Goal: Information Seeking & Learning: Learn about a topic

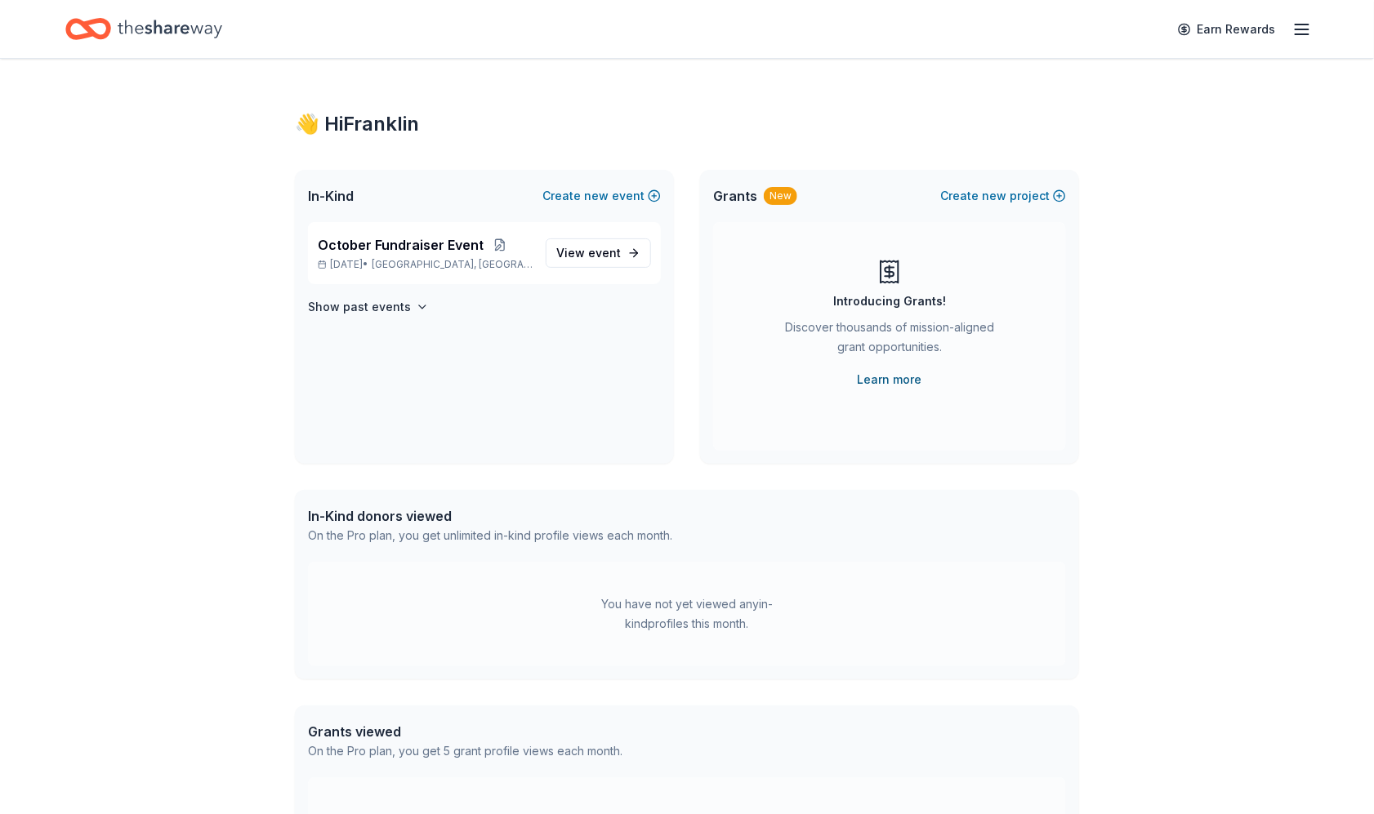
click at [903, 380] on link "Learn more" at bounding box center [890, 380] width 65 height 20
click at [362, 244] on span "October Fundraiser Event" at bounding box center [401, 245] width 166 height 20
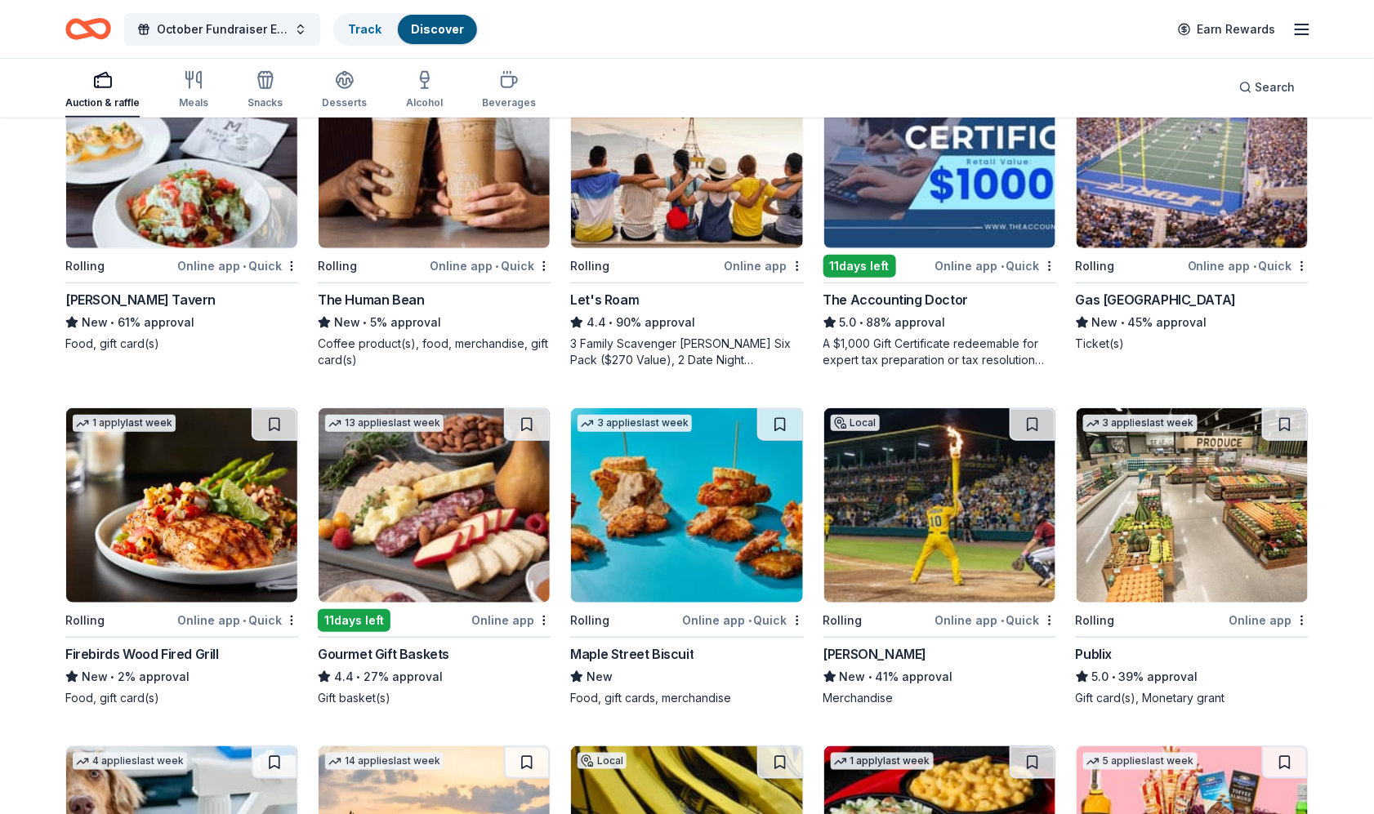
scroll to position [278, 0]
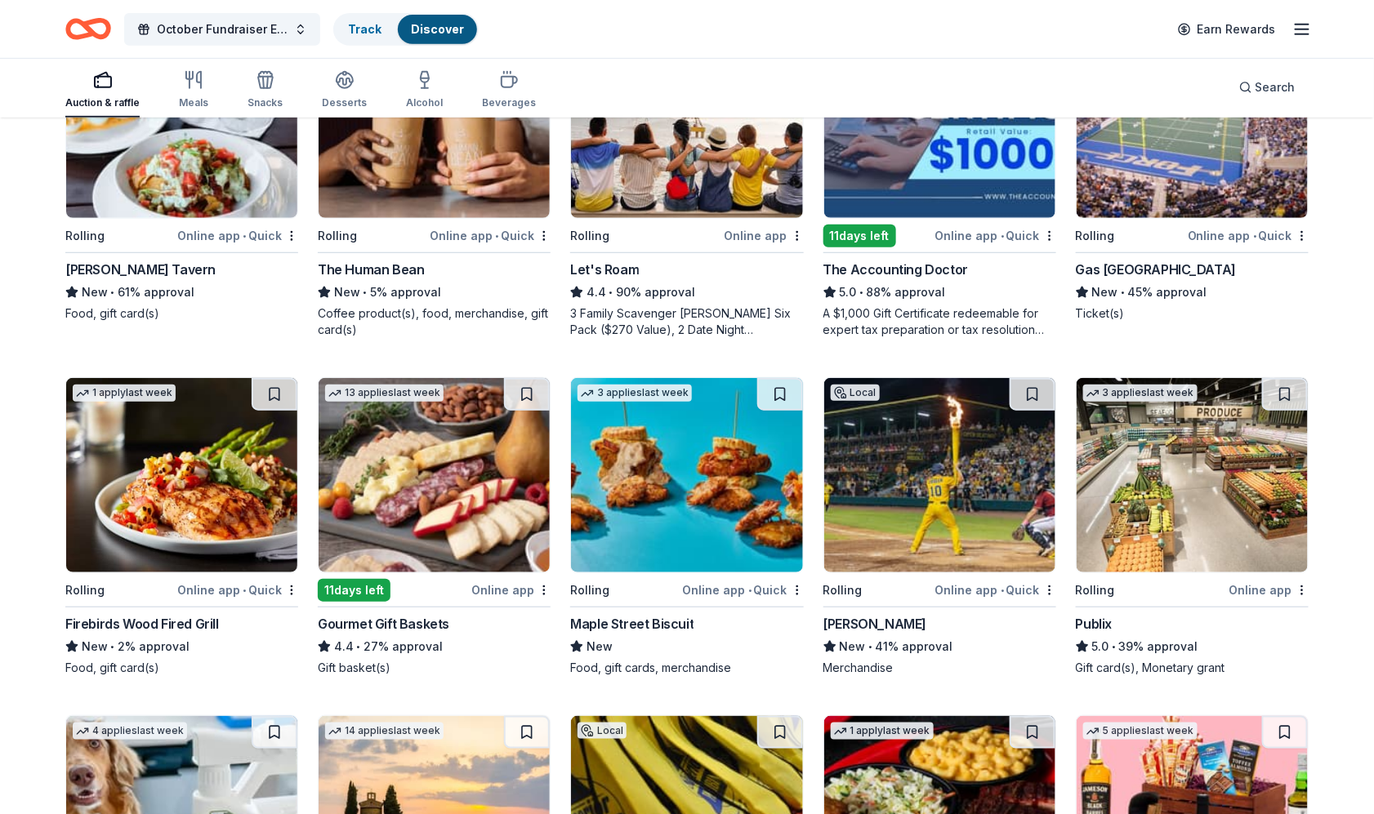
click at [377, 580] on div "11 days left" at bounding box center [354, 590] width 73 height 23
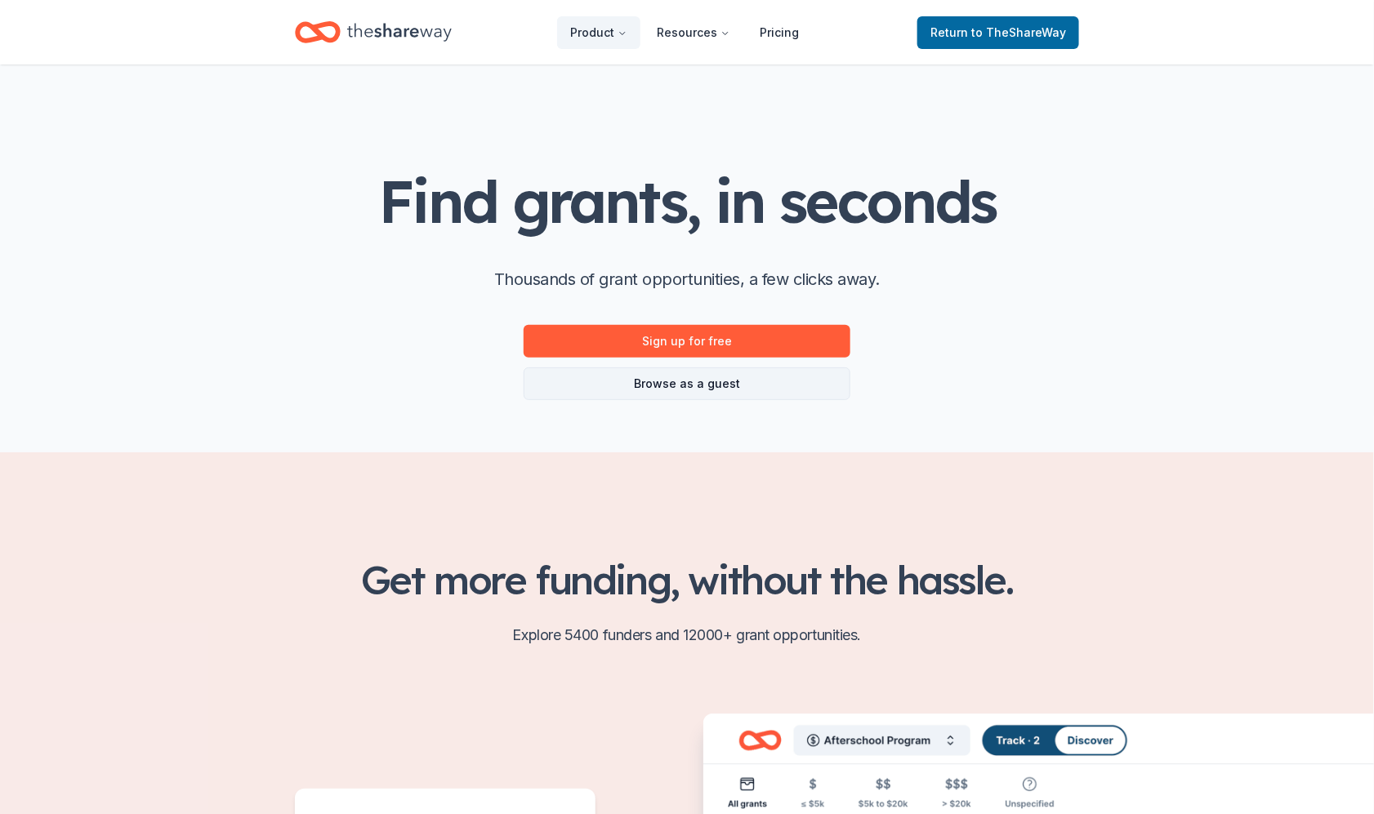
click at [683, 390] on link "Browse as a guest" at bounding box center [687, 384] width 327 height 33
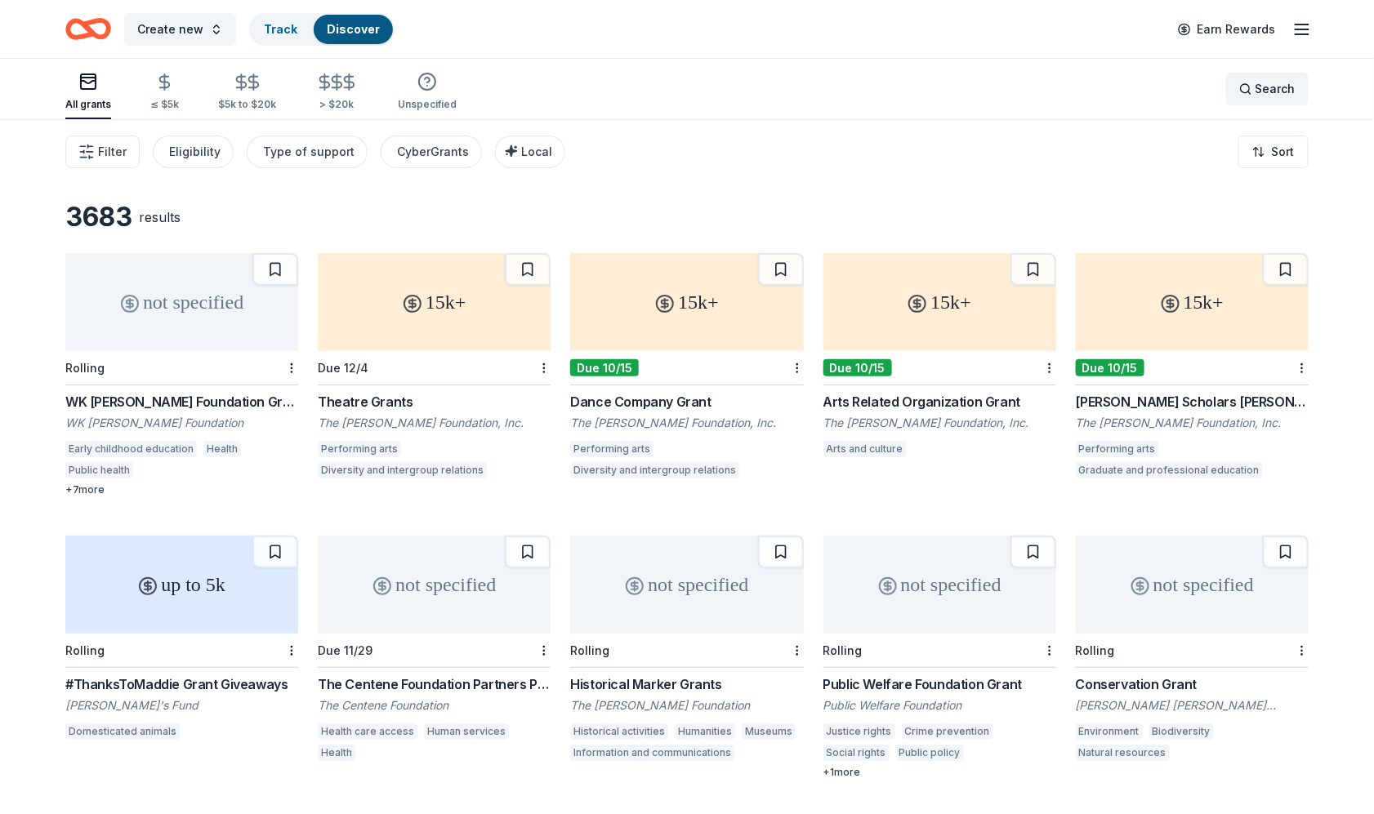
click at [1260, 87] on span "Search" at bounding box center [1275, 89] width 40 height 20
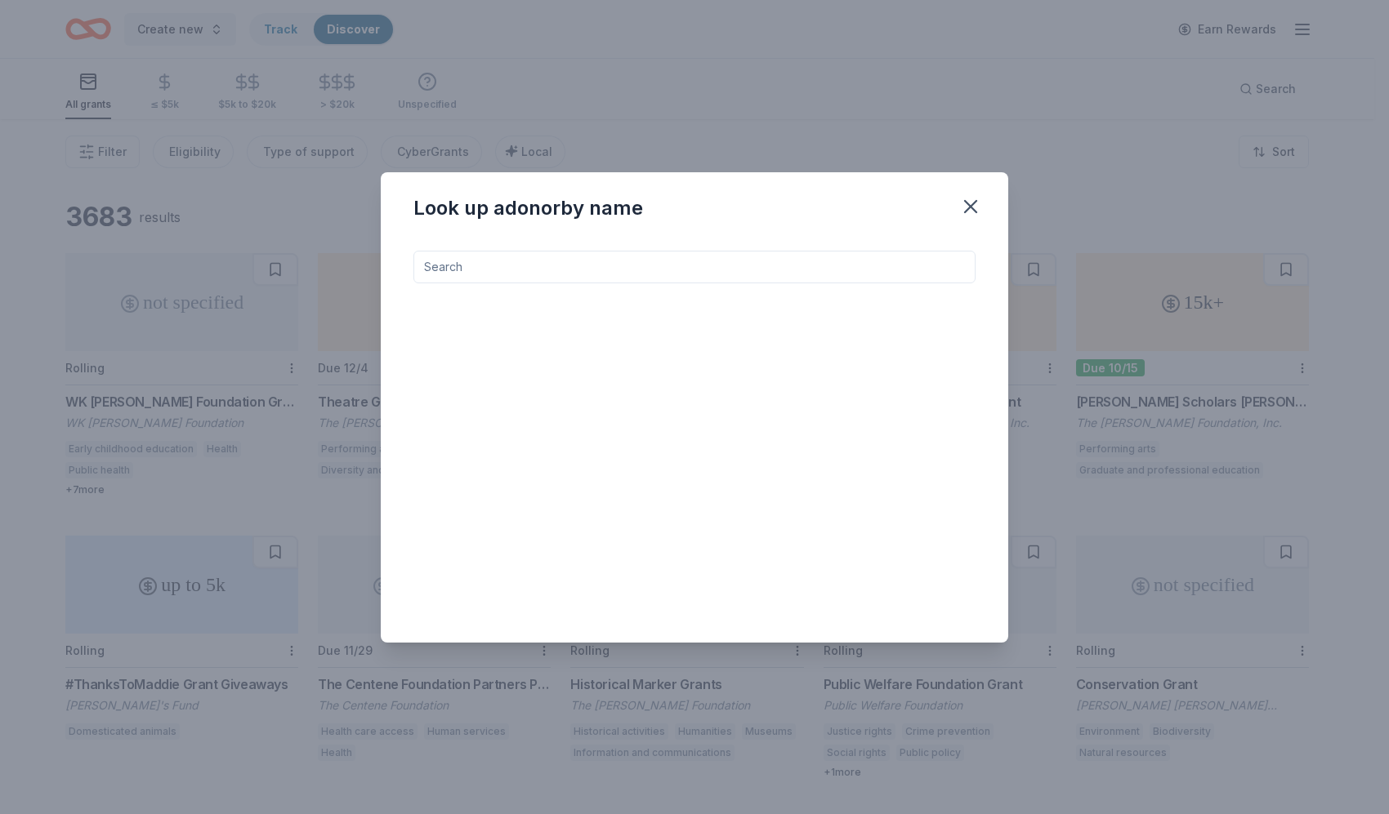
click at [487, 267] on input at bounding box center [694, 267] width 562 height 33
click at [459, 270] on input at bounding box center [694, 267] width 562 height 33
type input "food pantry"
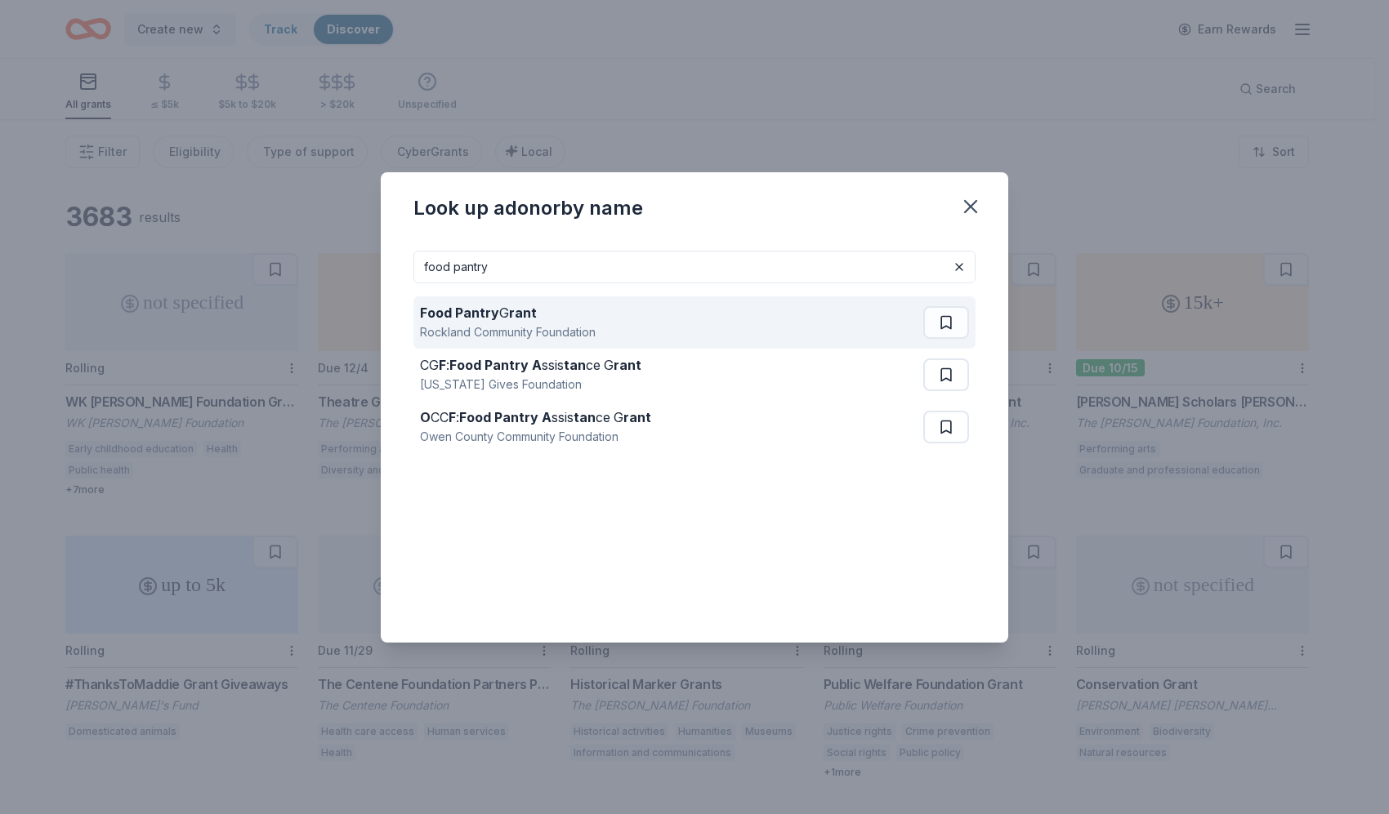
click at [569, 327] on div "Rockland Community Foundation" at bounding box center [508, 333] width 176 height 20
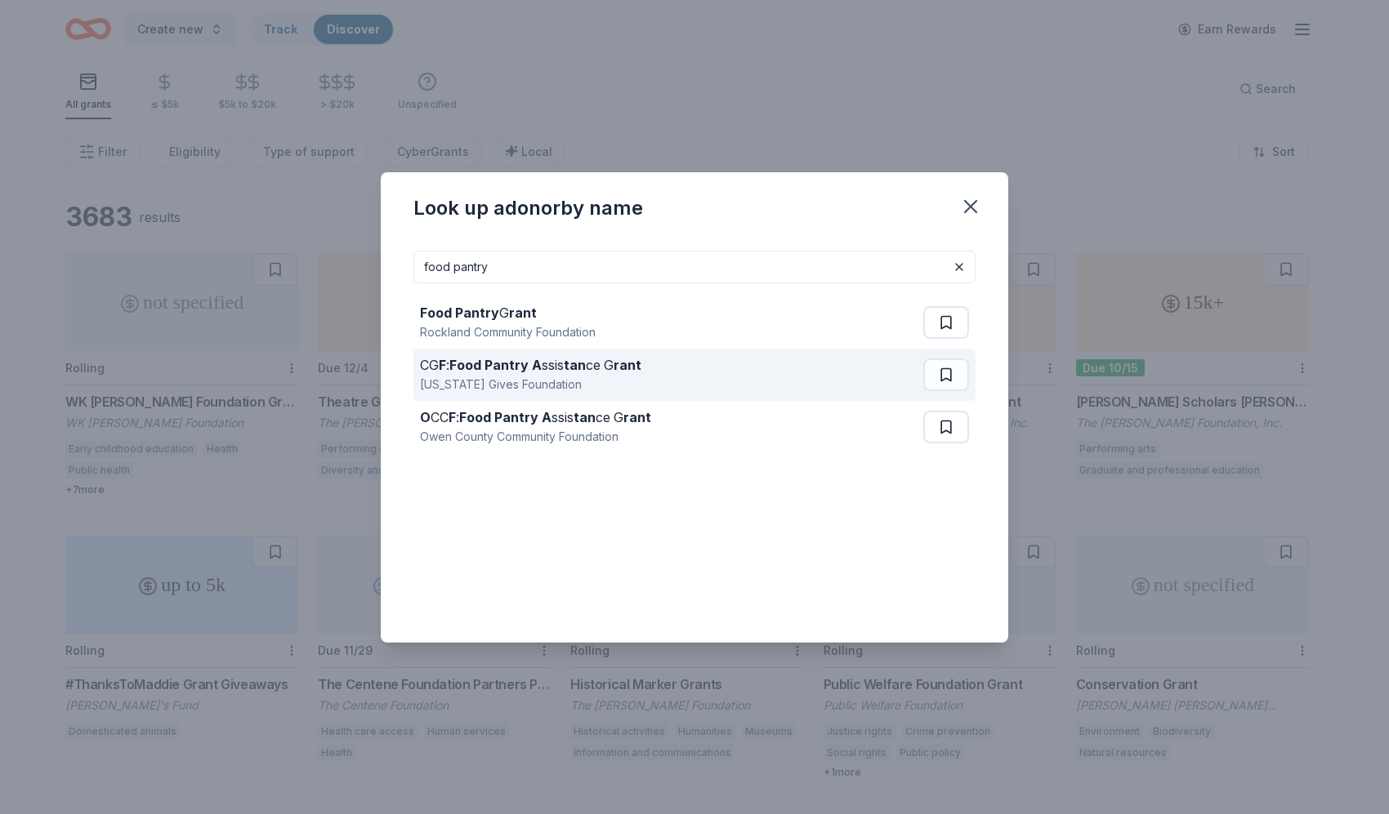
click at [579, 357] on strong "tan" at bounding box center [575, 365] width 22 height 16
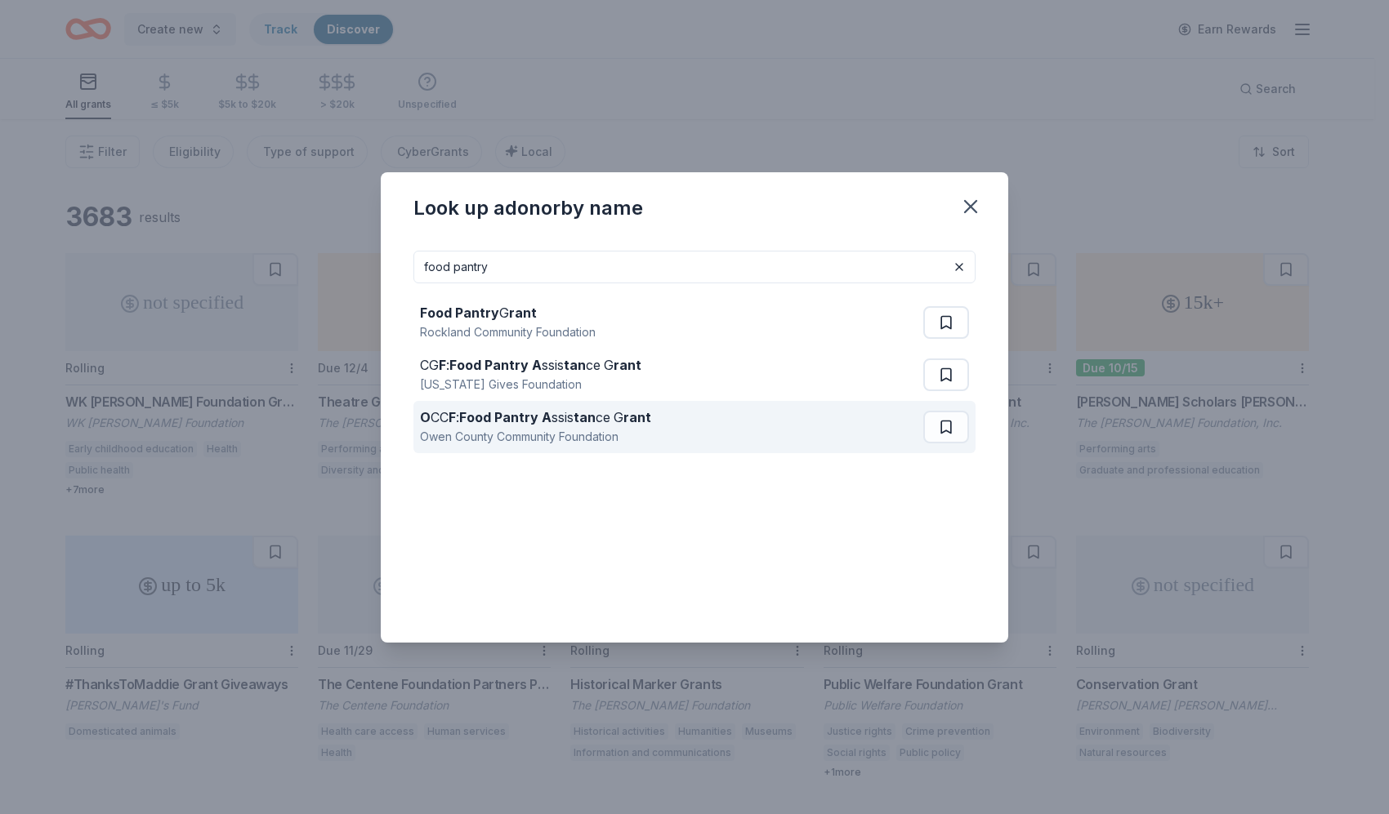
click at [534, 416] on strong "Food Pantry A" at bounding box center [505, 417] width 92 height 16
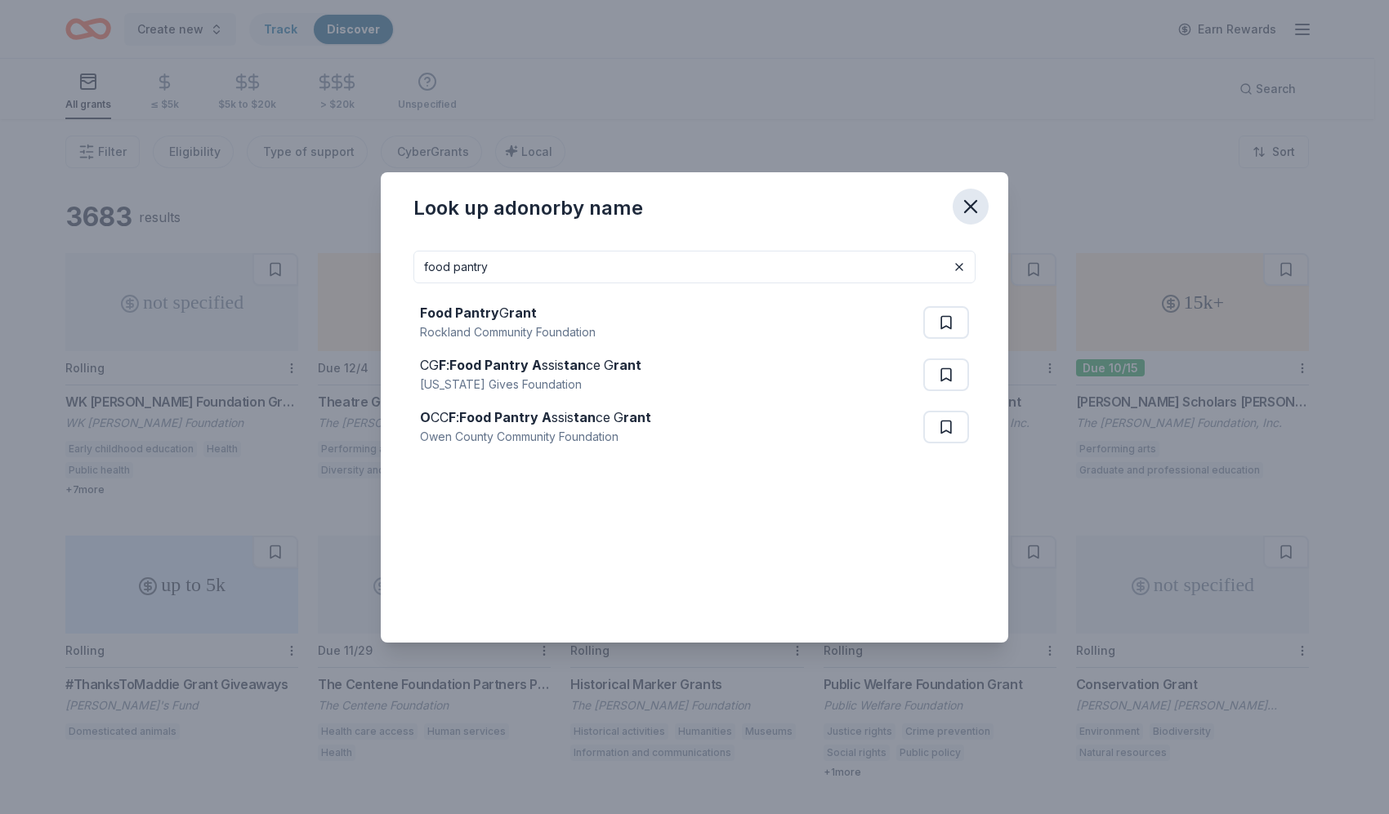
click at [978, 203] on icon "button" at bounding box center [970, 206] width 23 height 23
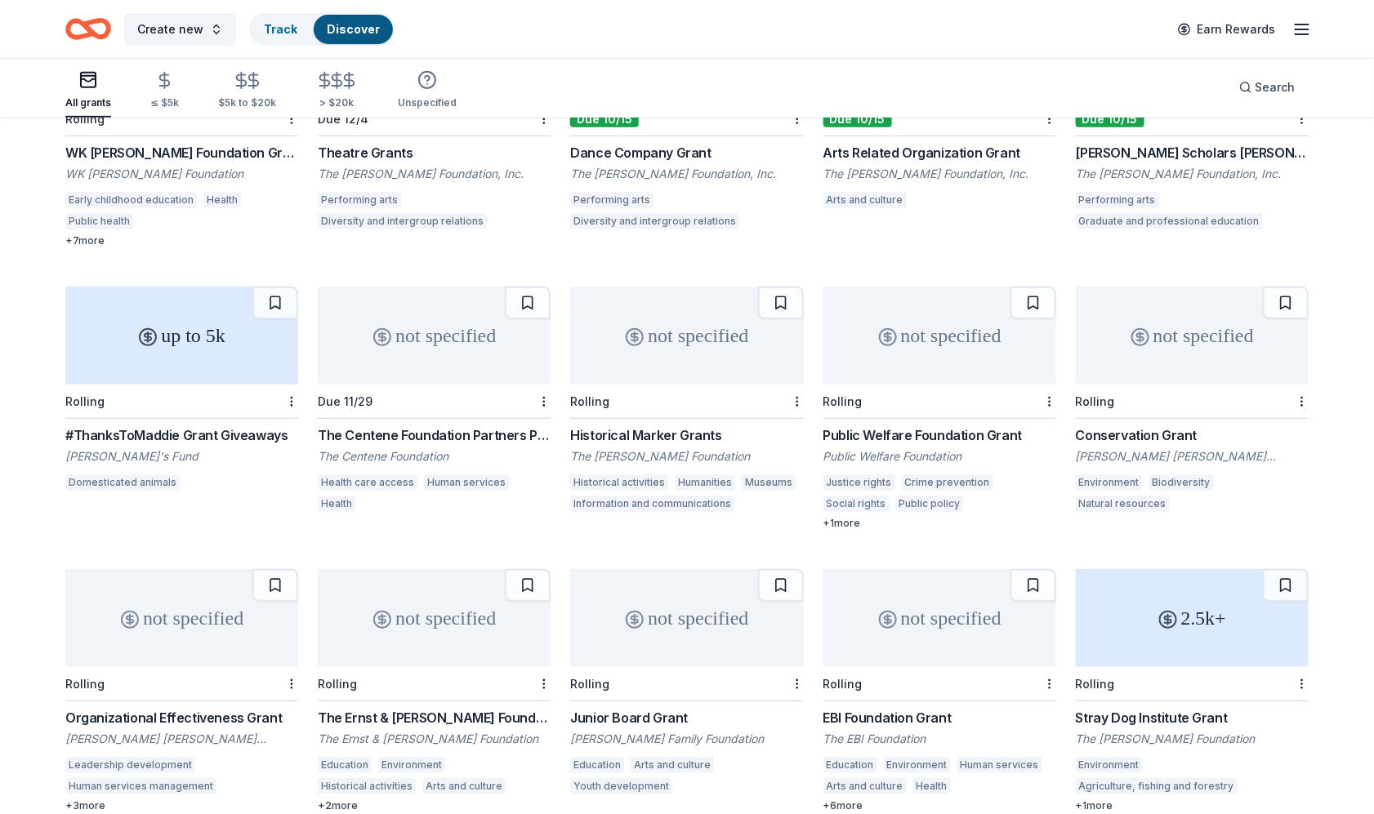
scroll to position [278, 0]
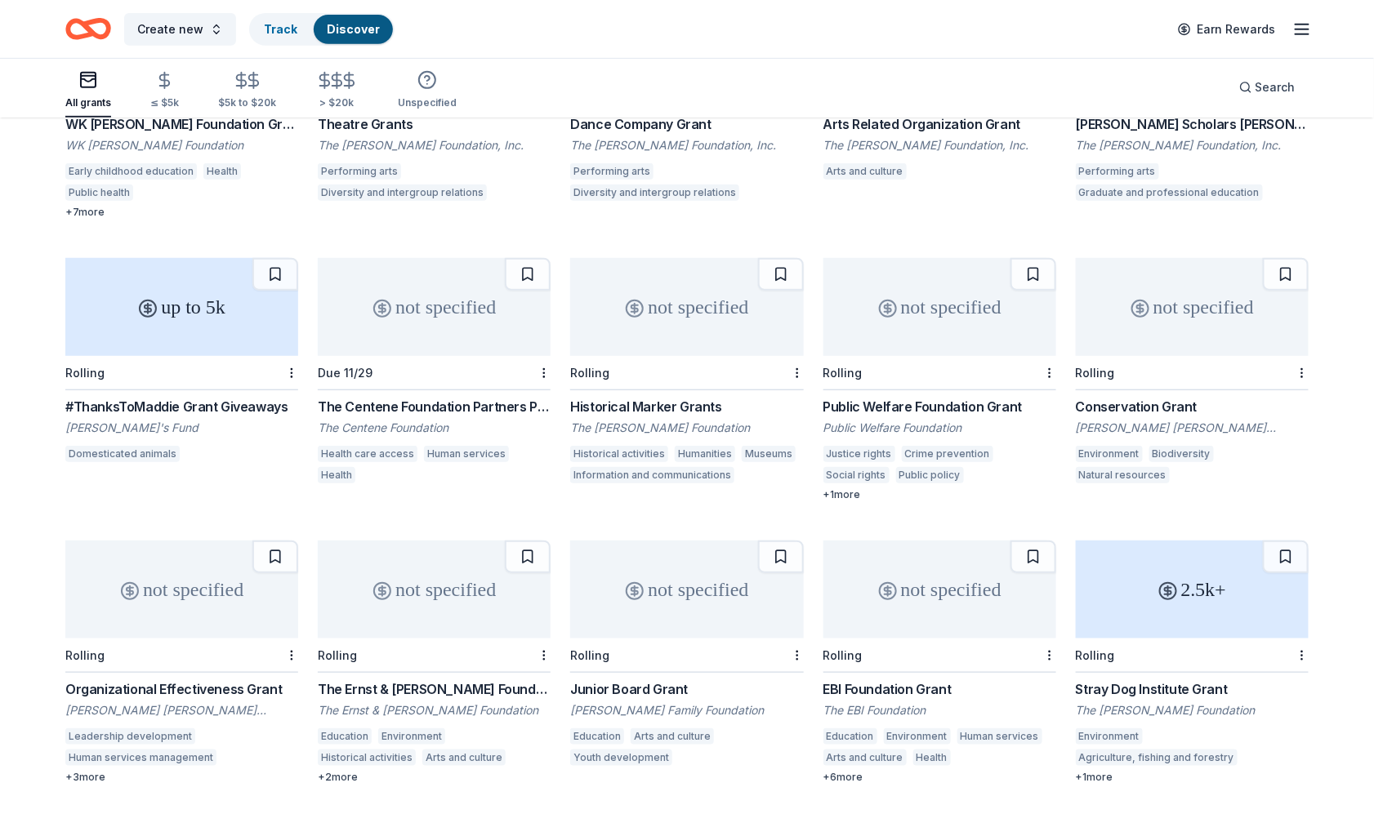
click at [101, 737] on div "Leadership development" at bounding box center [130, 737] width 130 height 16
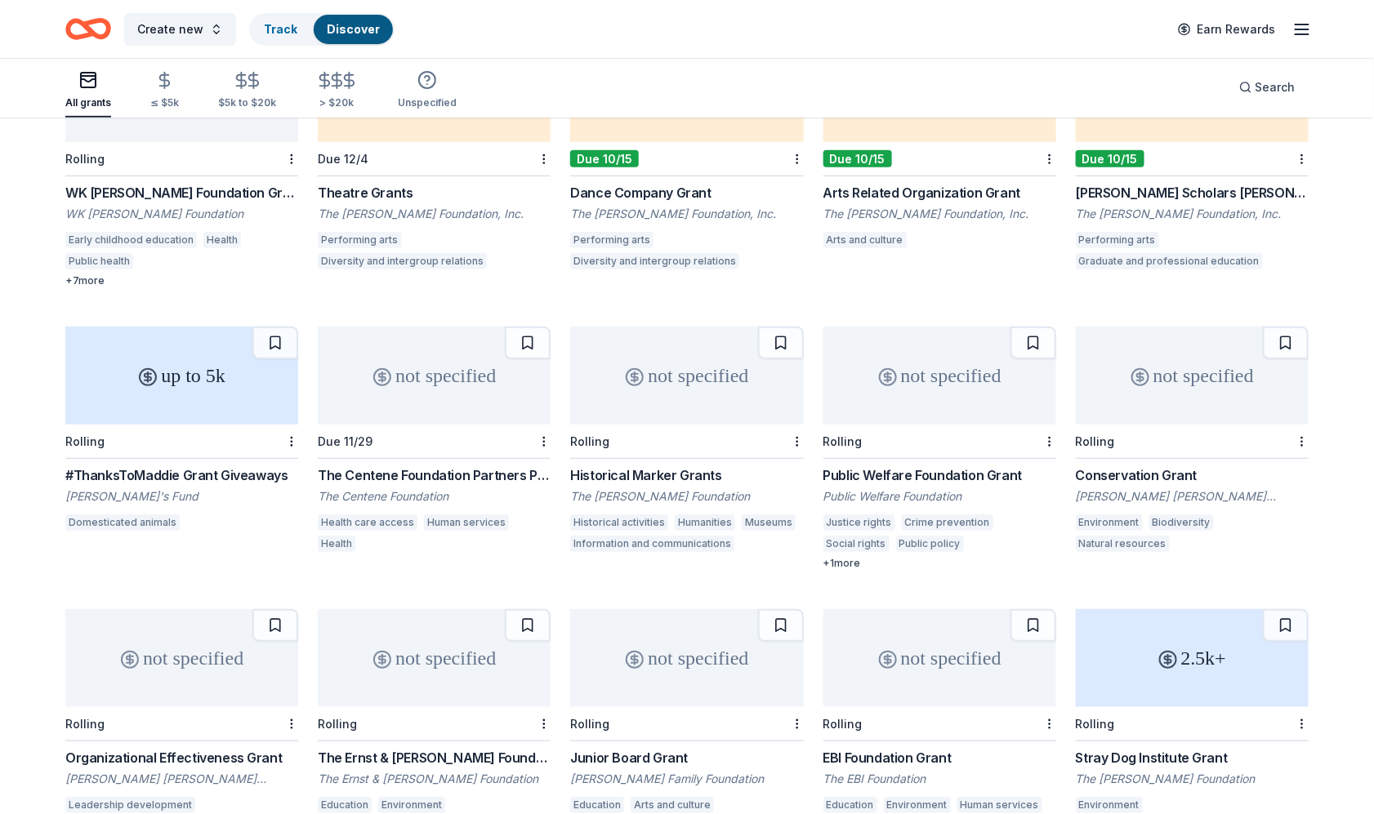
scroll to position [0, 0]
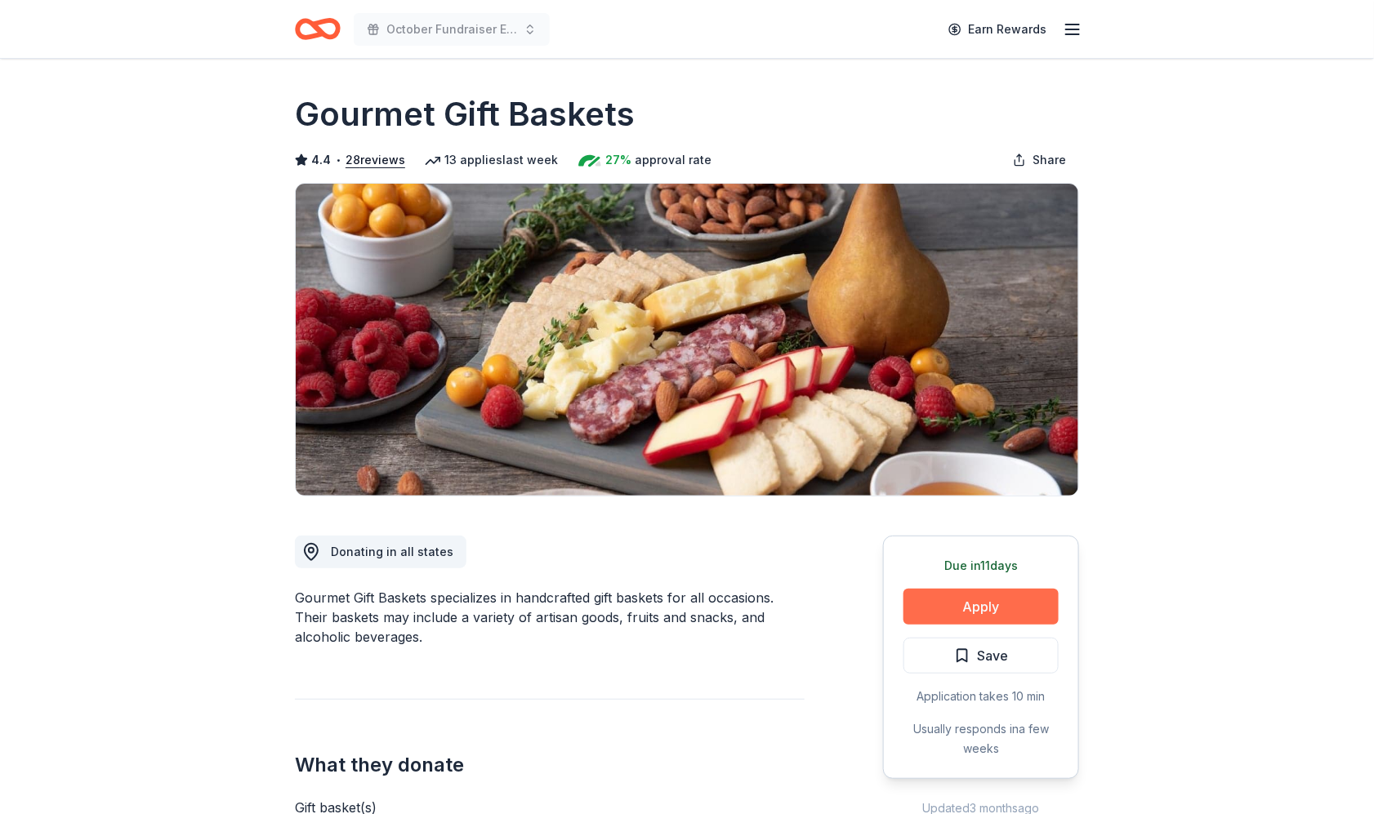
click at [995, 603] on button "Apply" at bounding box center [980, 607] width 155 height 36
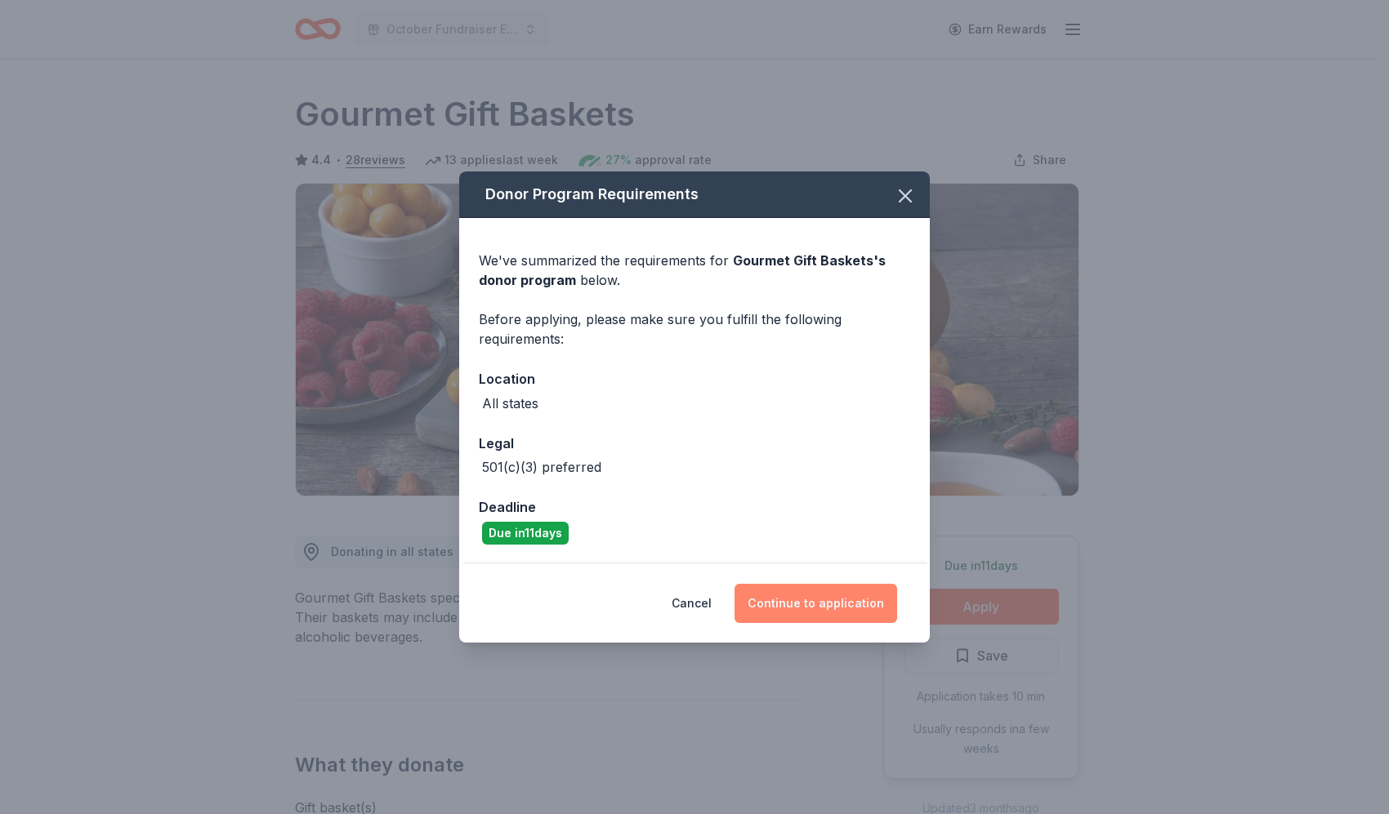
click at [797, 605] on button "Continue to application" at bounding box center [815, 603] width 163 height 39
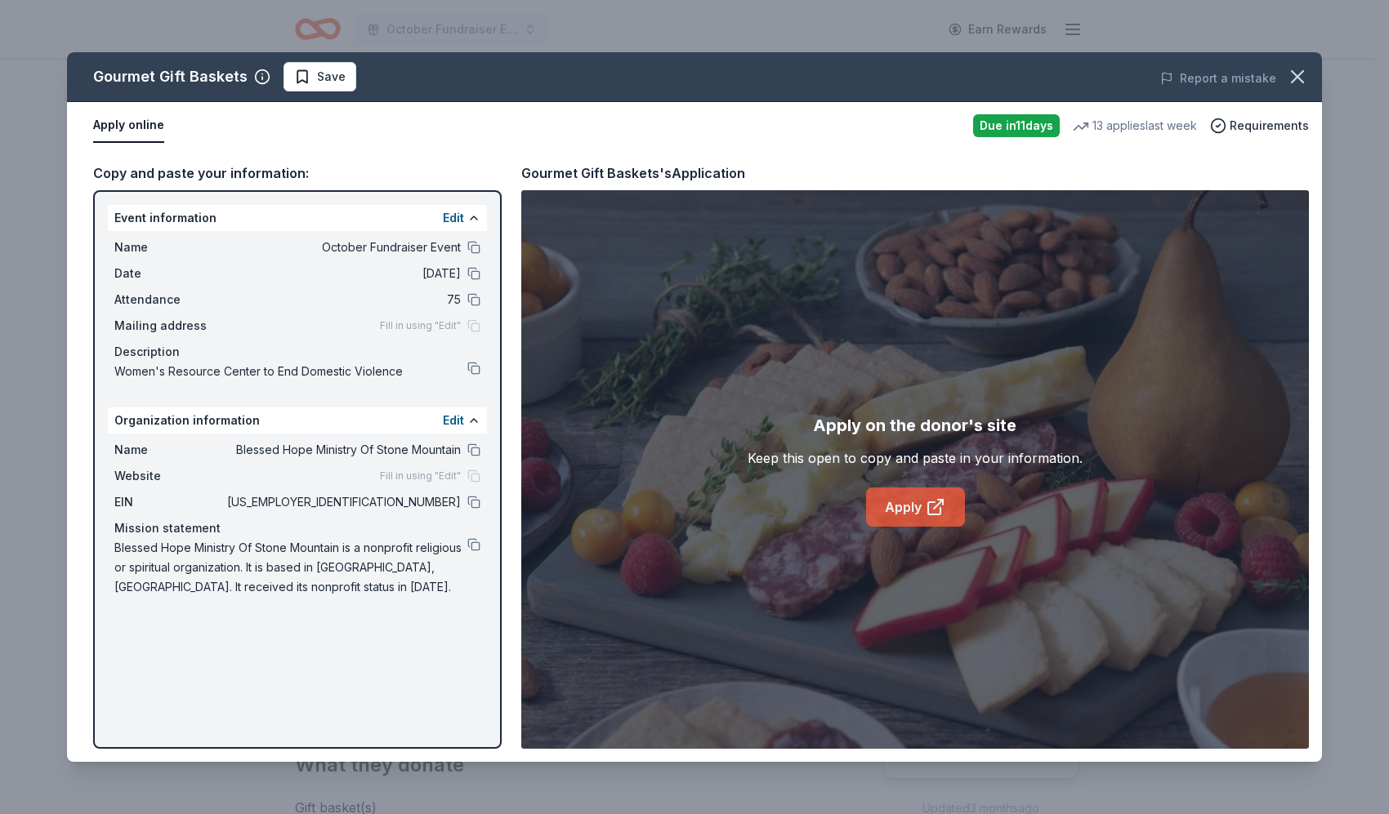
click at [918, 502] on link "Apply" at bounding box center [915, 507] width 99 height 39
